Goal: Book appointment/travel/reservation

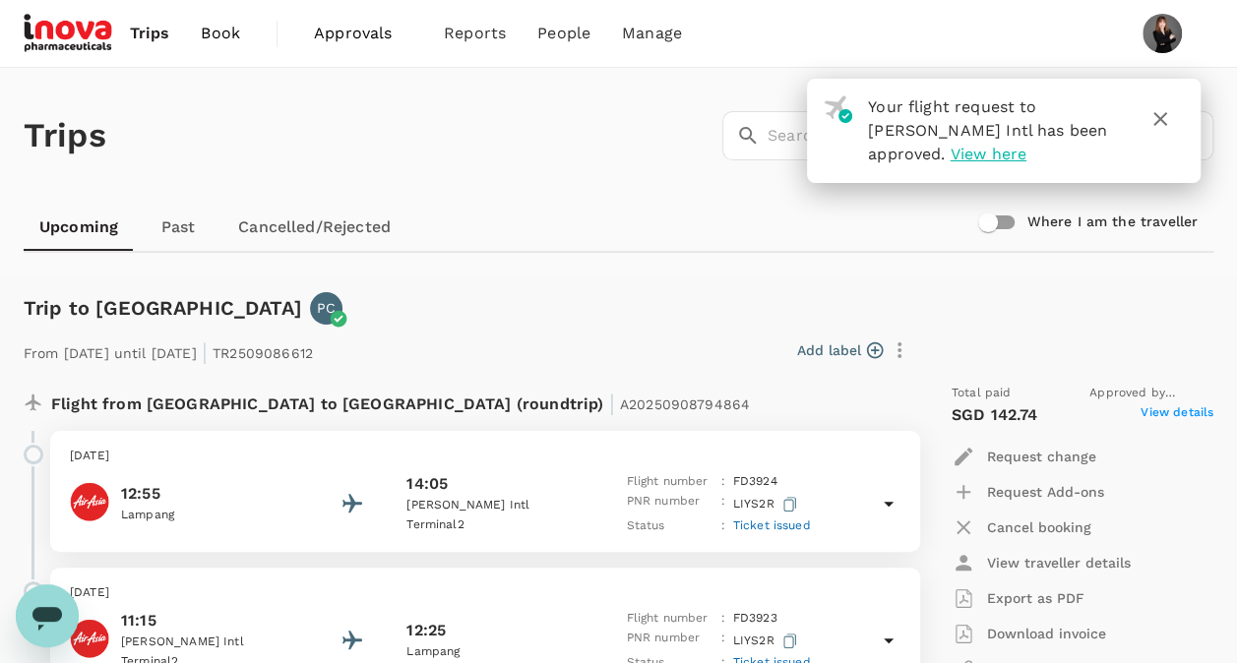
click at [228, 20] on link "Book" at bounding box center [220, 33] width 71 height 67
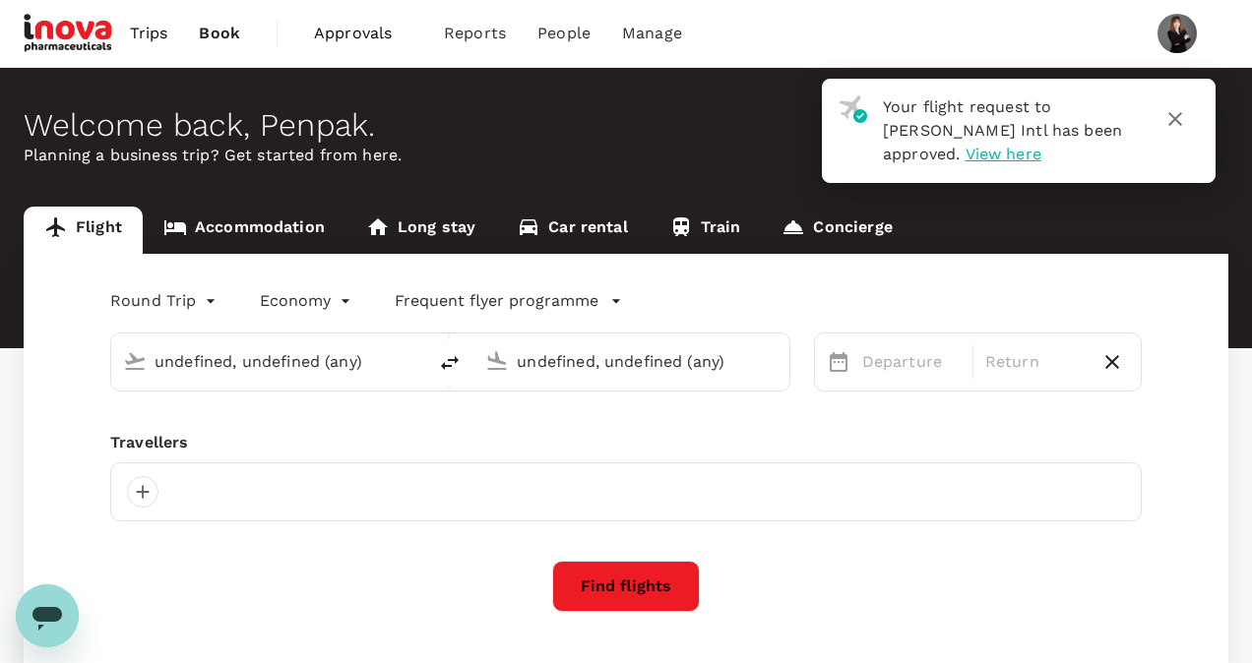
type input "Suvarnabhumi Intl (BKK)"
type input "Singapore Changi (SIN)"
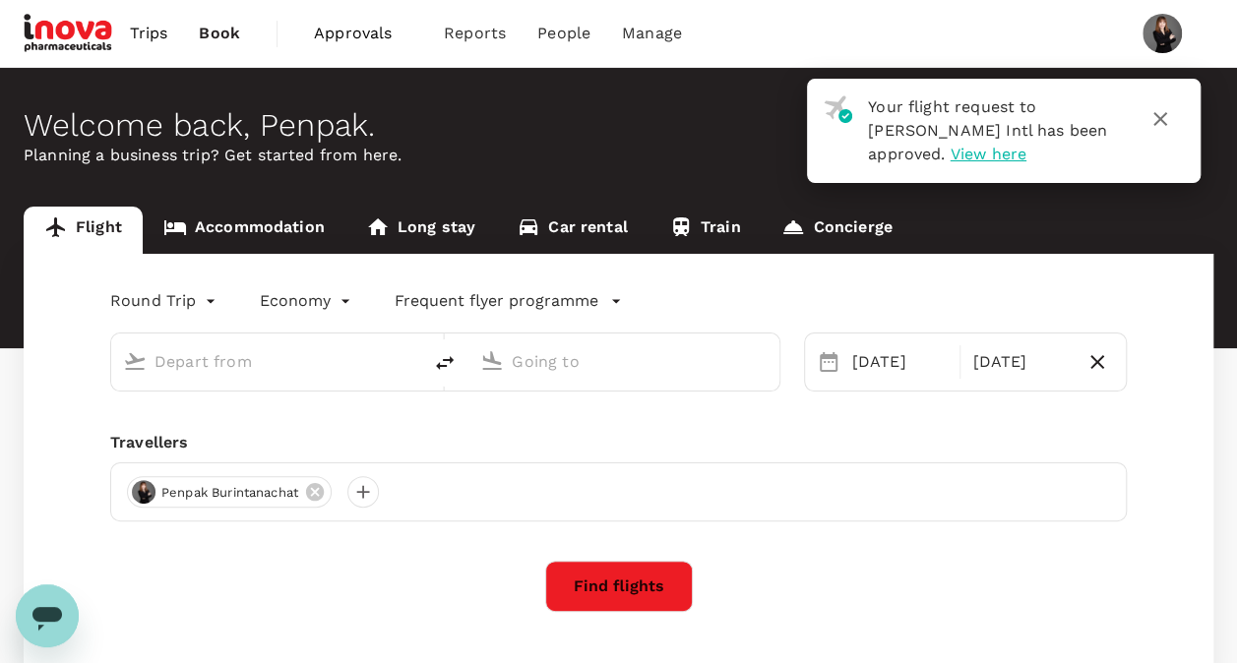
type input "Suvarnabhumi Intl (BKK)"
type input "Singapore Changi (SIN)"
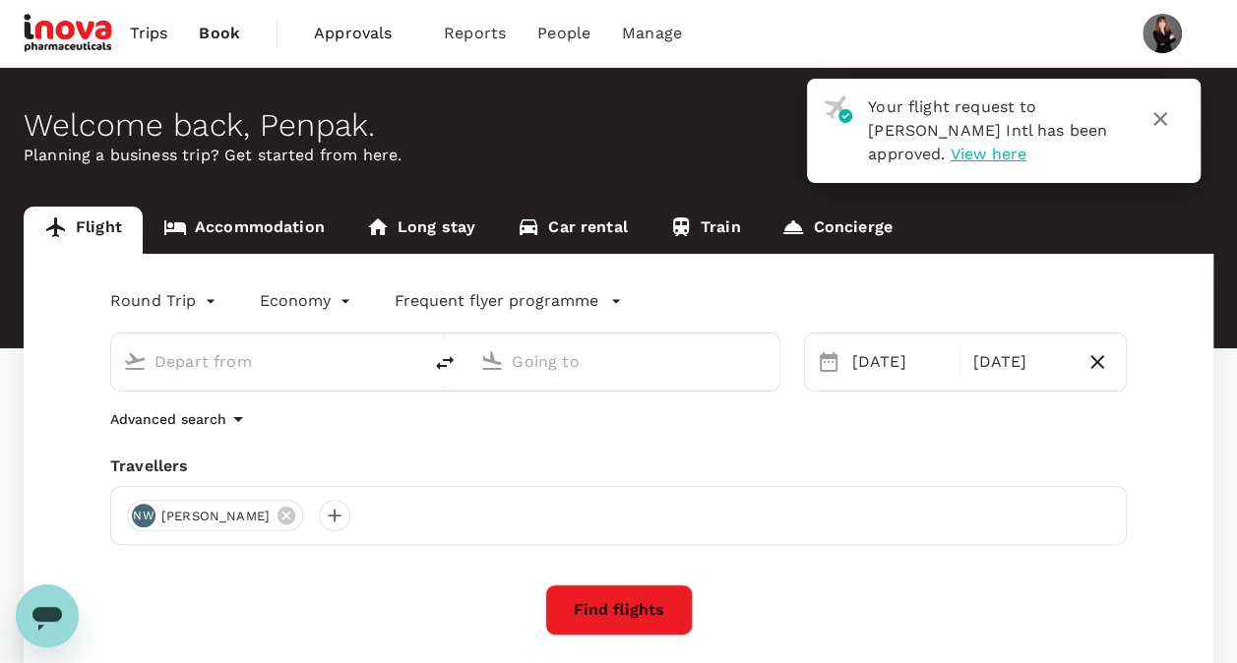
type input "Suvarnabhumi Intl (BKK)"
type input "Singapore Changi (SIN)"
click at [295, 516] on icon at bounding box center [286, 516] width 18 height 18
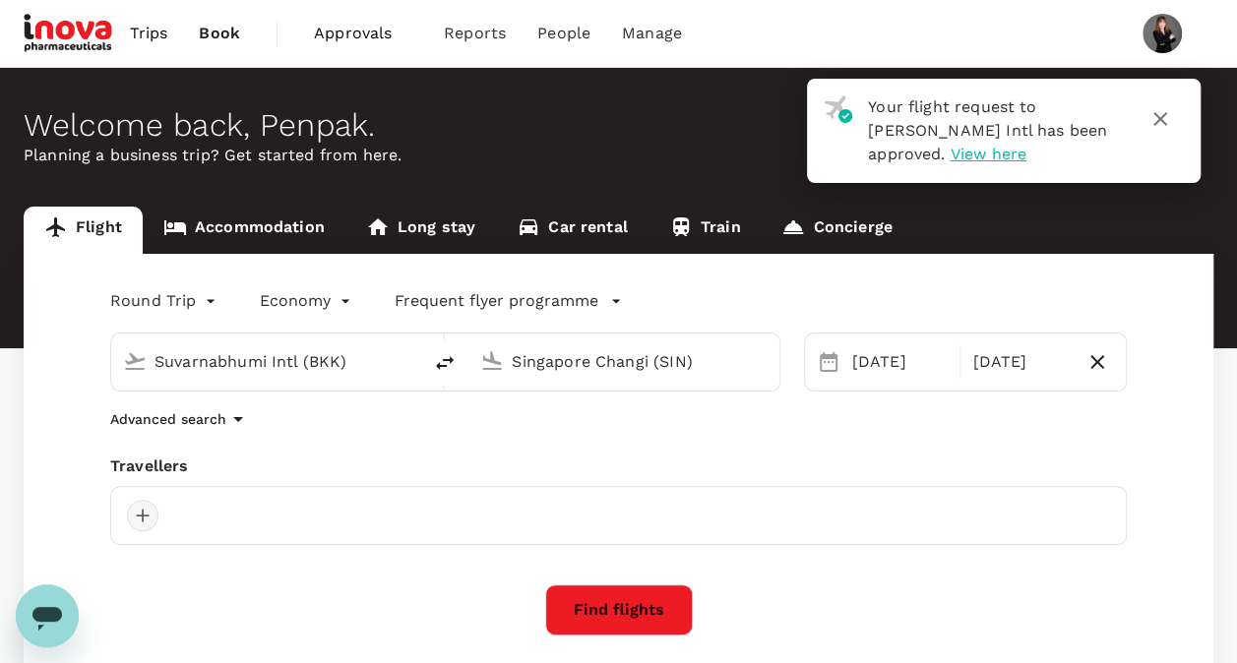
click at [151, 510] on div at bounding box center [142, 515] width 31 height 31
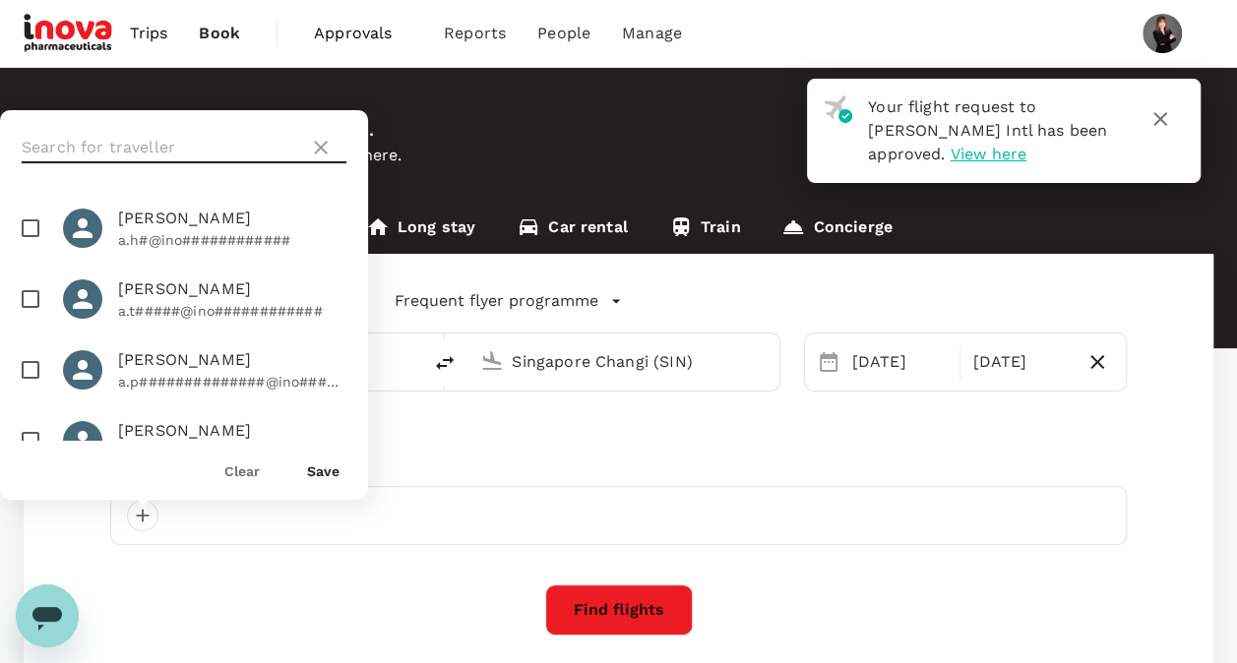
click at [264, 139] on input "text" at bounding box center [161, 147] width 279 height 31
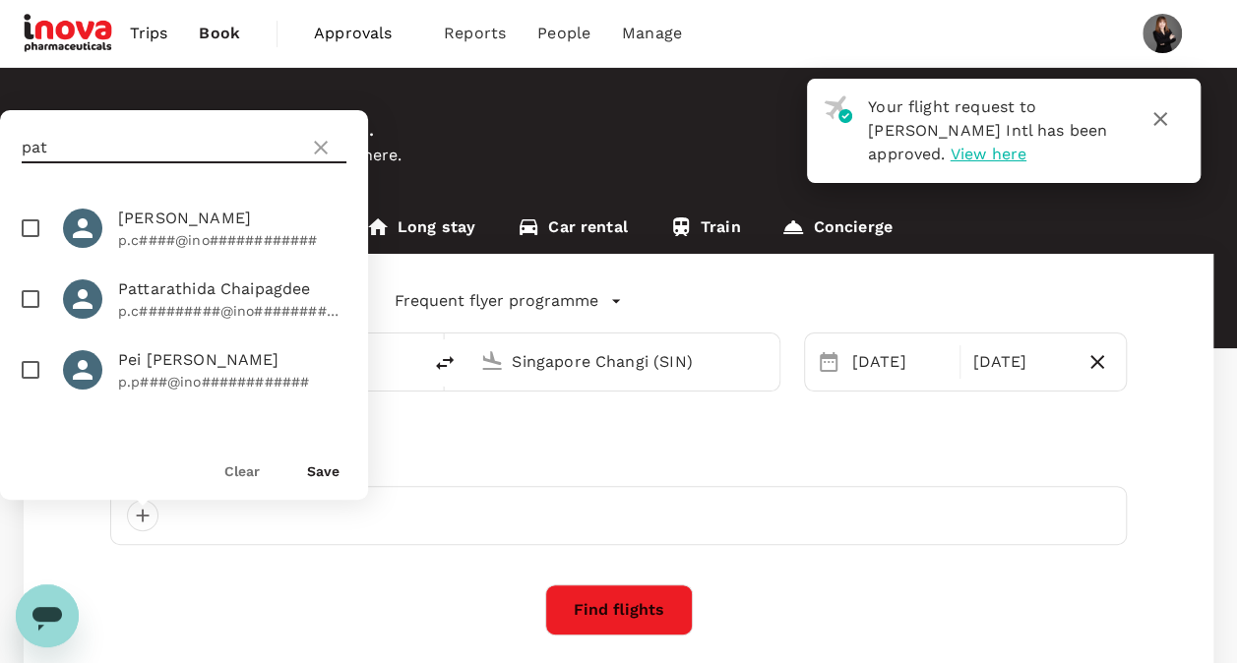
type input "pat"
click at [144, 299] on span "Pattarathida Chaipagdee" at bounding box center [232, 289] width 228 height 24
checkbox input "true"
click at [311, 470] on button "Save" at bounding box center [323, 471] width 32 height 16
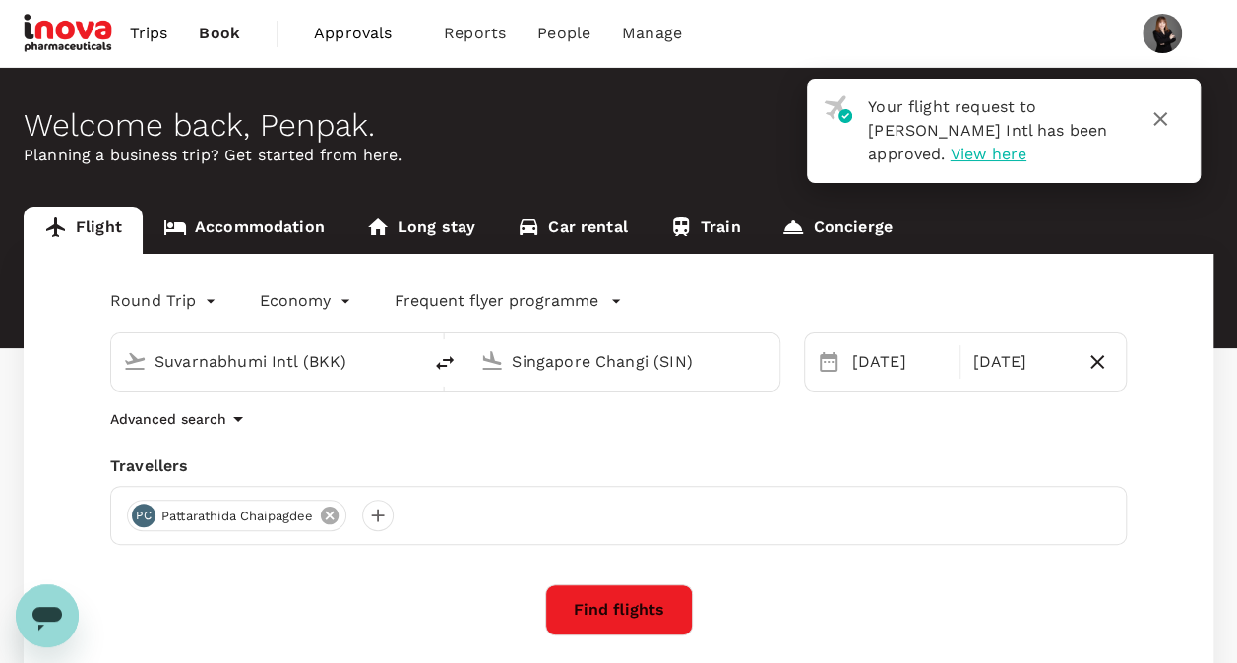
click at [338, 522] on icon at bounding box center [330, 516] width 18 height 18
click at [136, 518] on div at bounding box center [142, 515] width 31 height 31
